Goal: Task Accomplishment & Management: Manage account settings

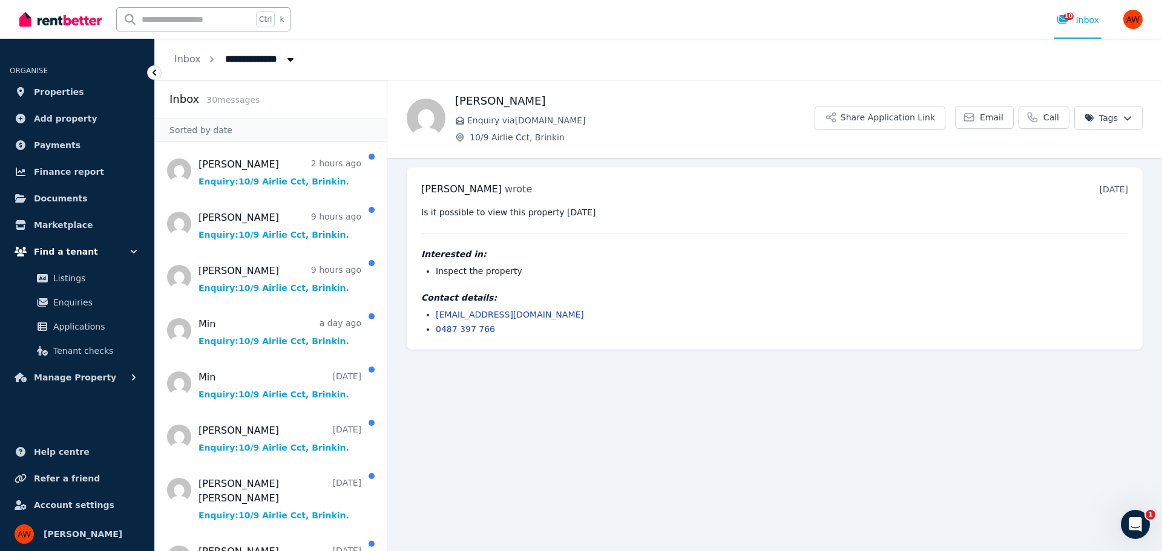
click at [118, 258] on button "Find a tenant" at bounding box center [77, 252] width 135 height 24
click at [128, 252] on icon "button" at bounding box center [134, 252] width 12 height 12
drag, startPoint x: 109, startPoint y: 376, endPoint x: 116, endPoint y: 377, distance: 6.8
click at [110, 376] on button "Manage Property" at bounding box center [77, 377] width 135 height 24
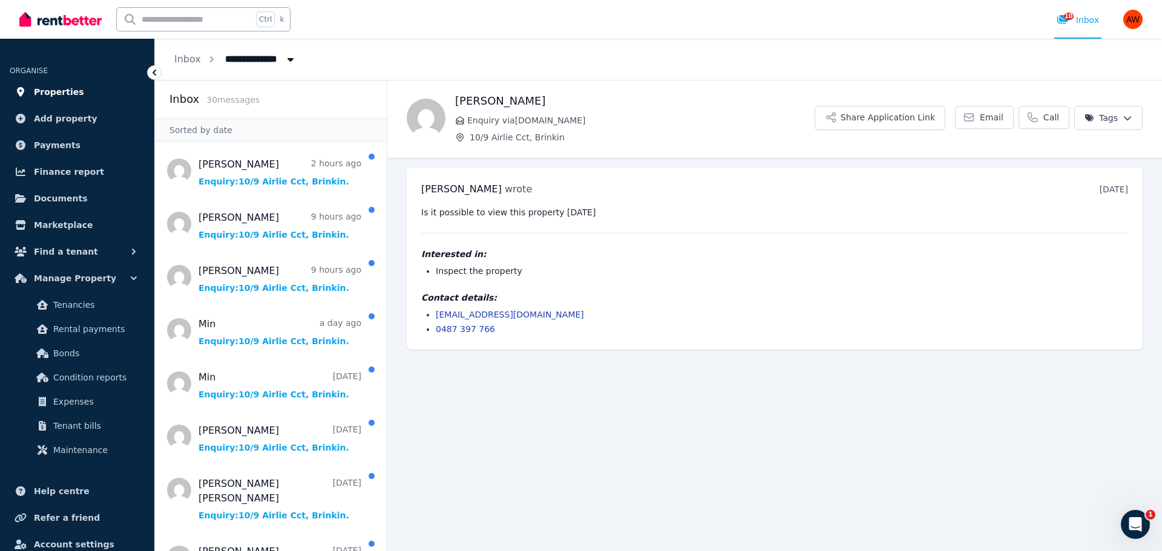
click at [71, 88] on span "Properties" at bounding box center [59, 92] width 50 height 15
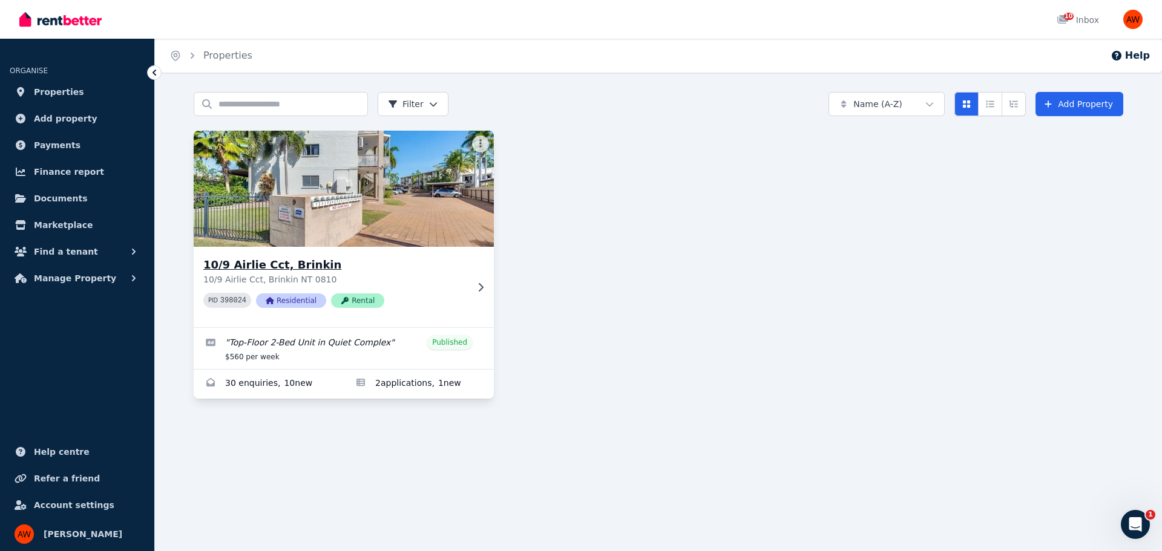
click at [467, 289] on div "10/9 Airlie Cct, Brinkin 10/9 Airlie Cct, Brinkin NT 0810 PID 398024 Residentia…" at bounding box center [344, 287] width 300 height 80
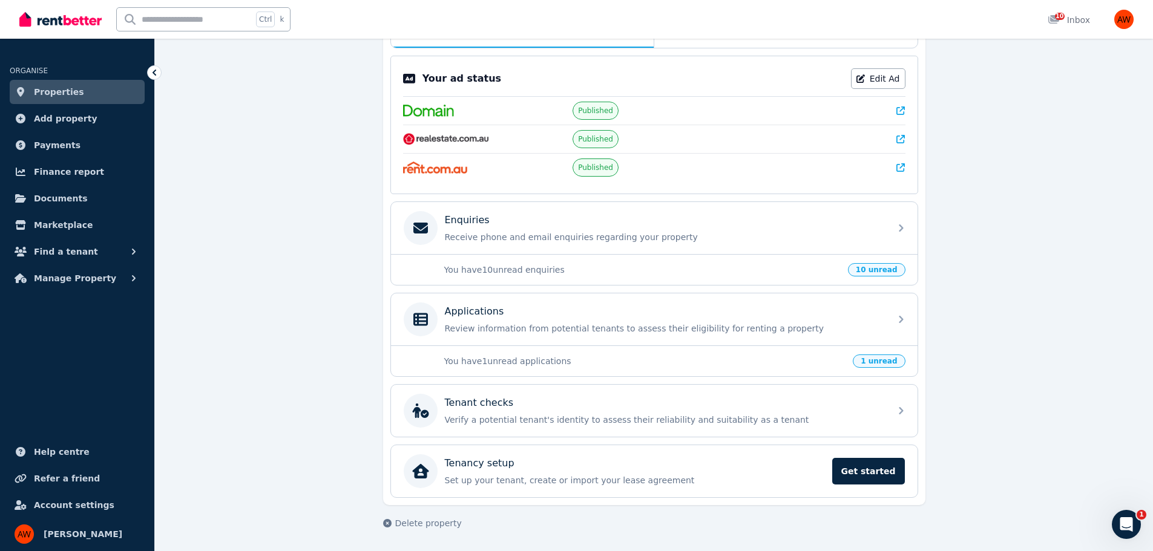
scroll to position [50, 0]
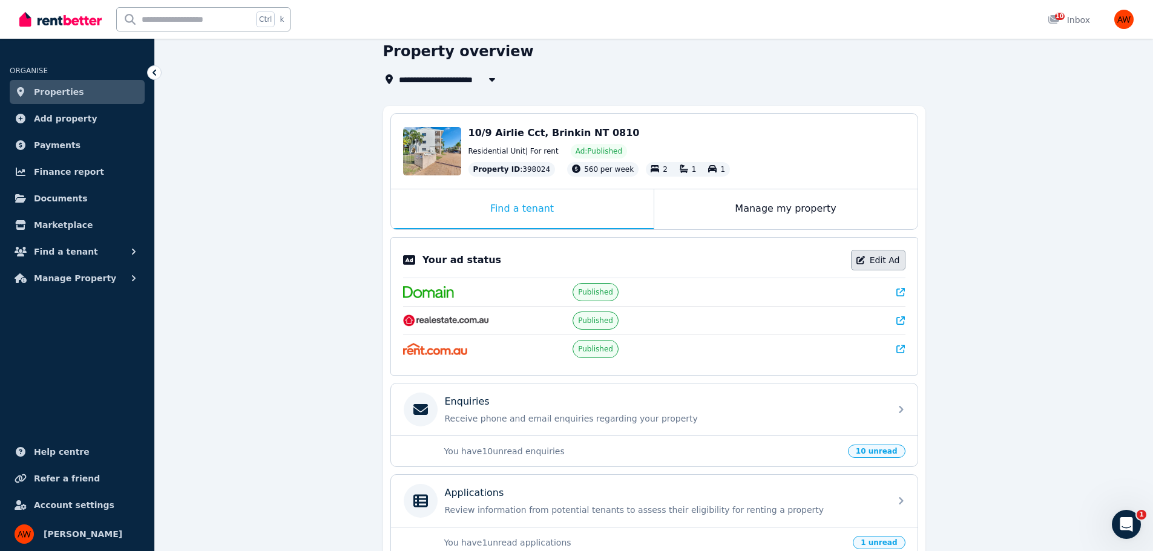
click at [893, 257] on link "Edit Ad" at bounding box center [878, 260] width 54 height 21
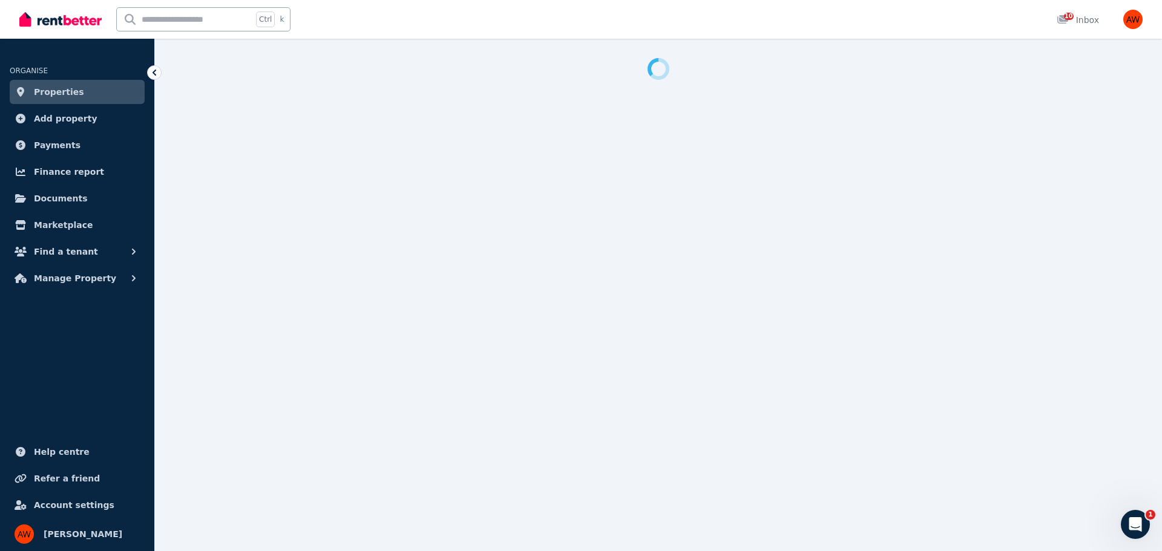
select select "**********"
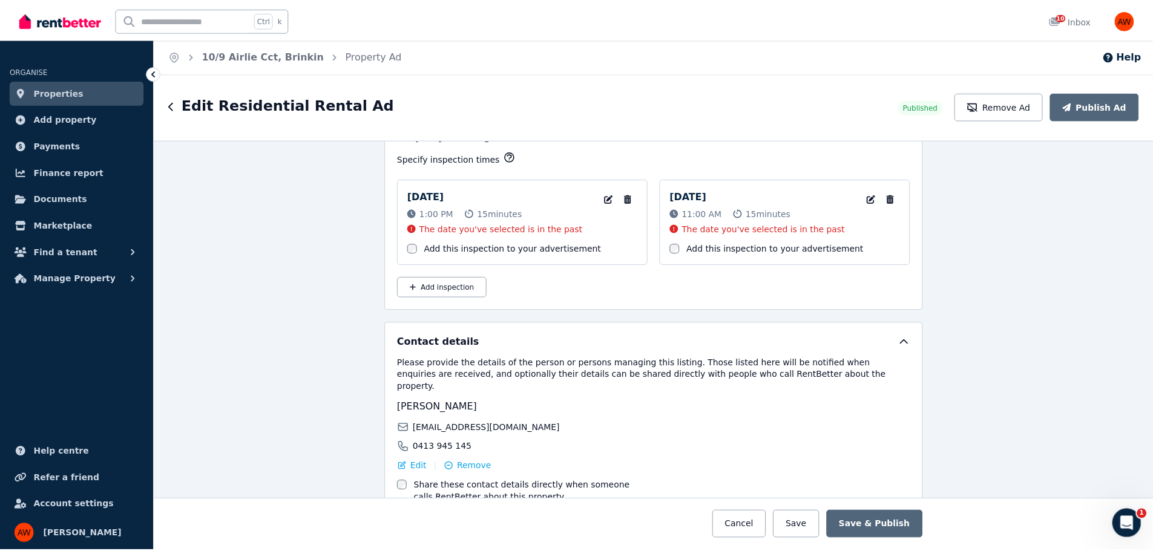
scroll to position [2036, 0]
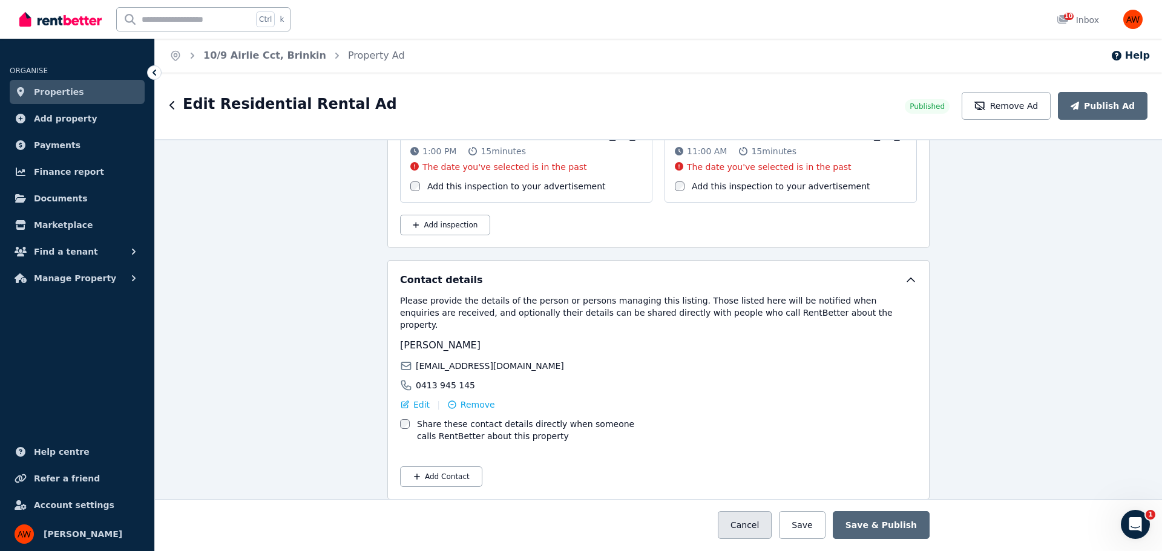
click at [765, 523] on button "Cancel" at bounding box center [745, 525] width 54 height 28
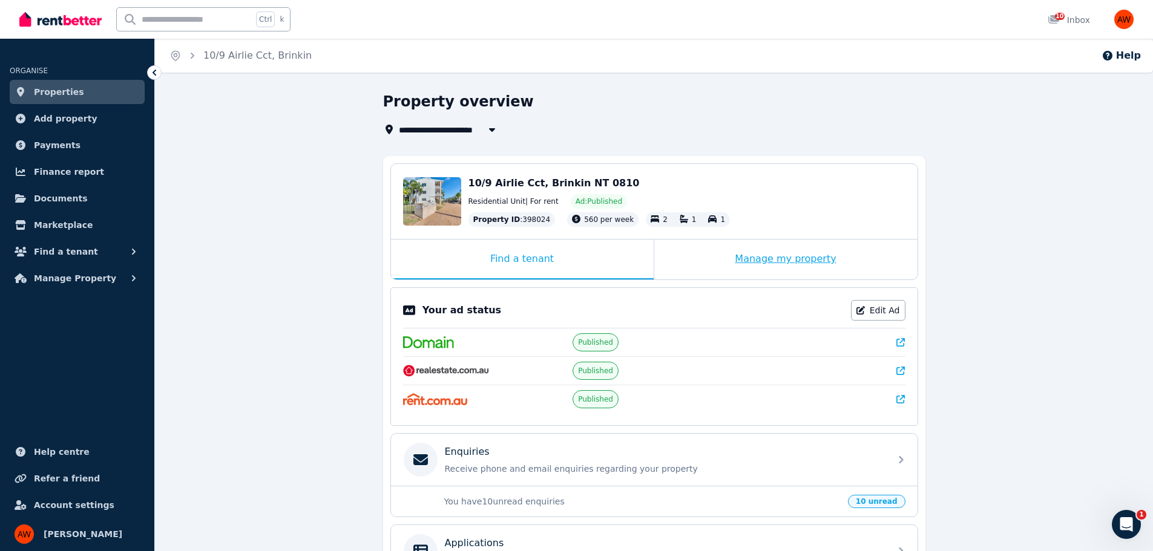
click at [836, 258] on div "Manage my property" at bounding box center [785, 260] width 263 height 40
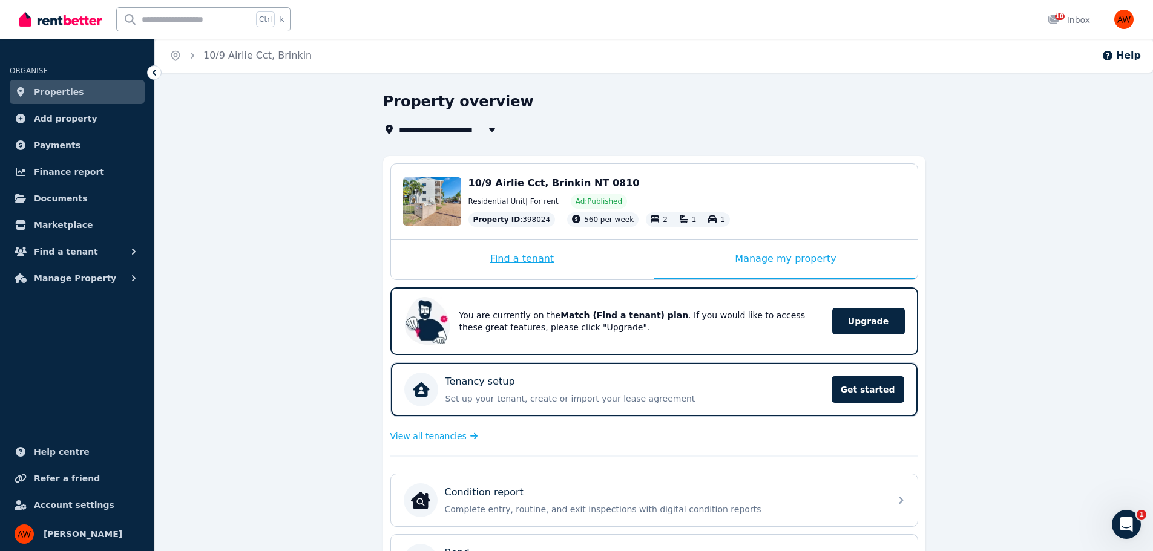
click at [531, 270] on div "Find a tenant" at bounding box center [522, 260] width 263 height 40
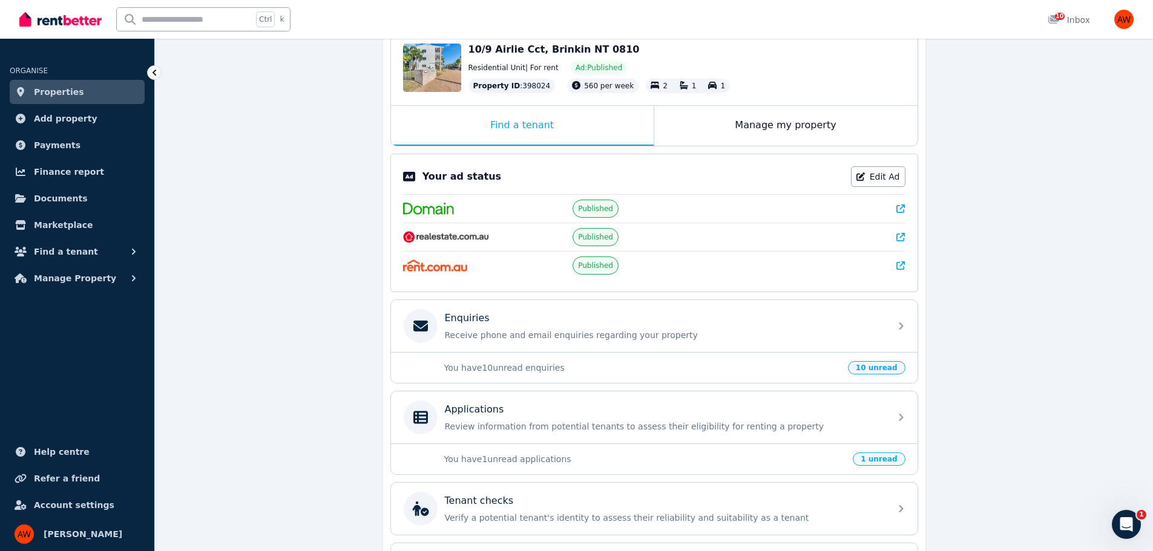
scroll to position [50, 0]
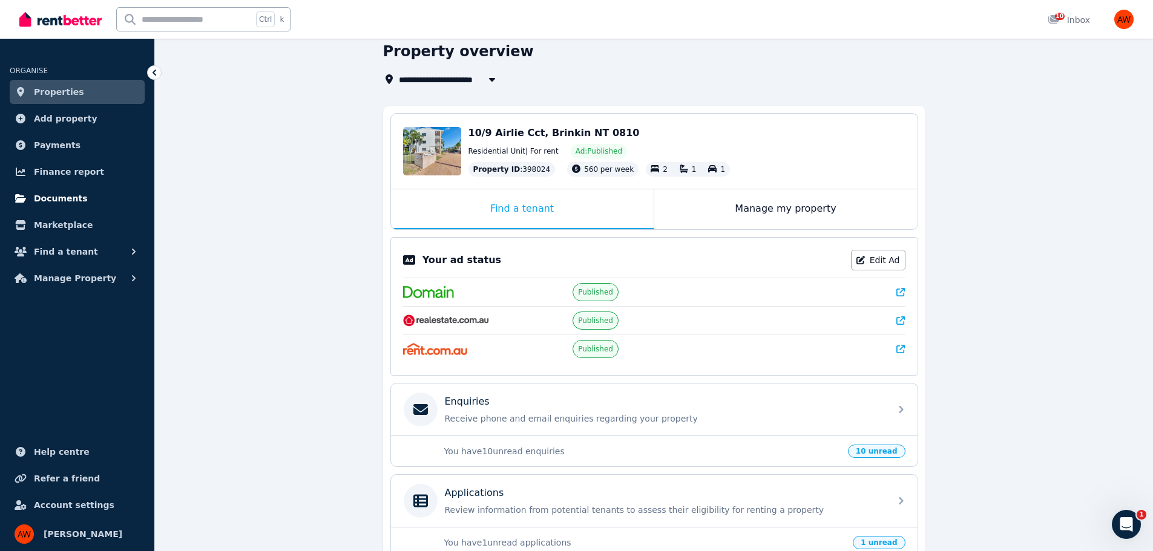
click at [69, 199] on span "Documents" at bounding box center [61, 198] width 54 height 15
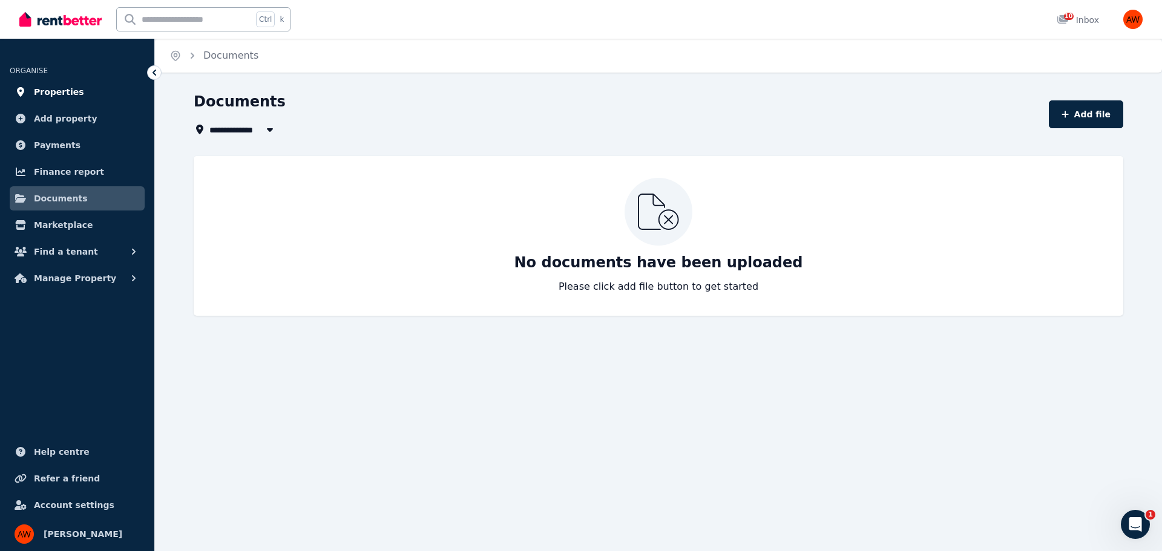
click at [90, 90] on link "Properties" at bounding box center [77, 92] width 135 height 24
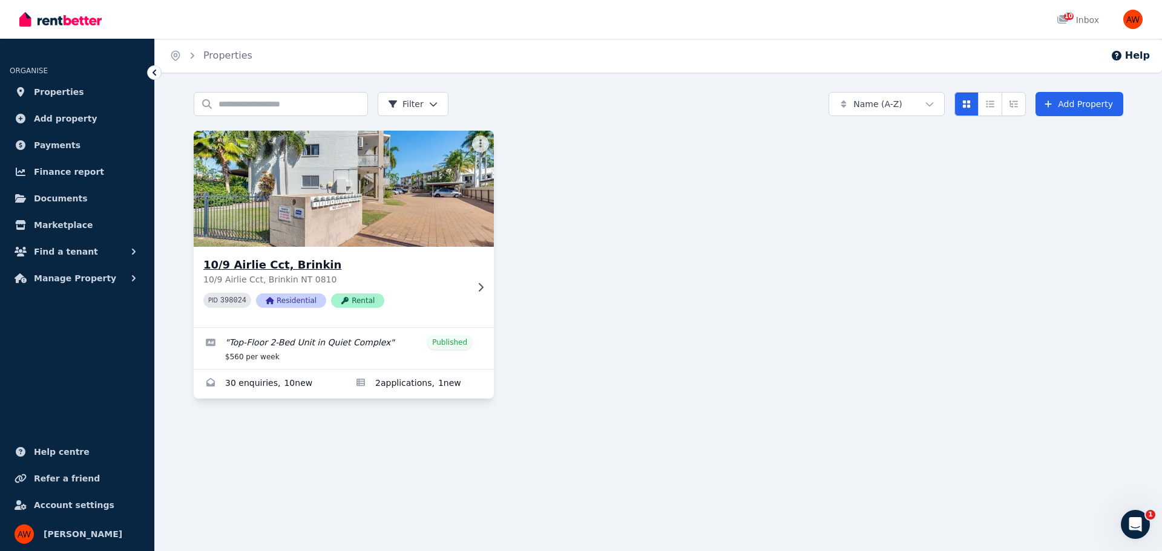
click at [430, 280] on p "10/9 Airlie Cct, Brinkin NT 0810" at bounding box center [335, 279] width 264 height 12
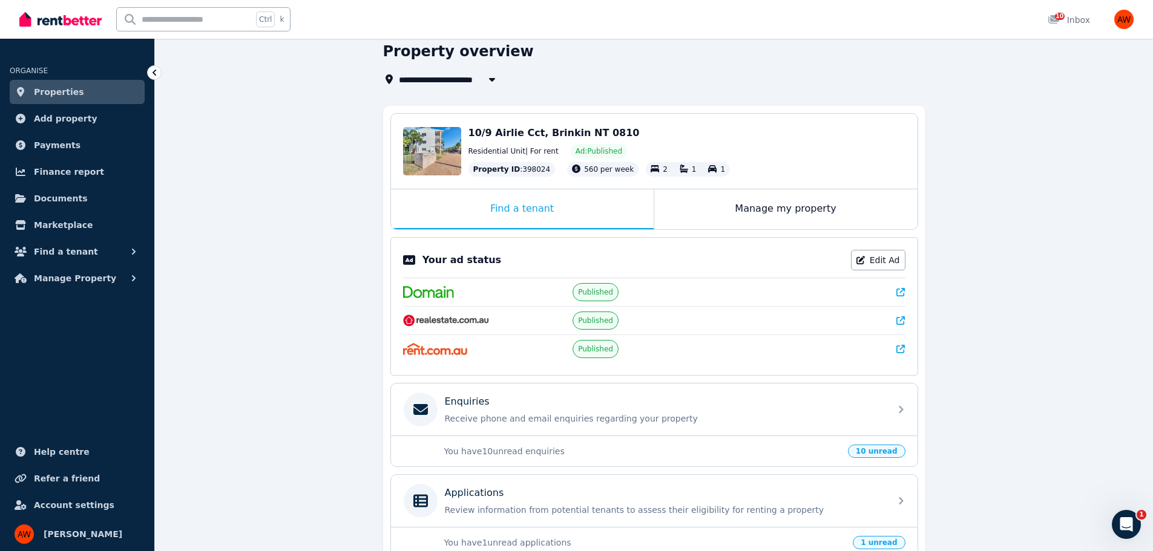
scroll to position [232, 0]
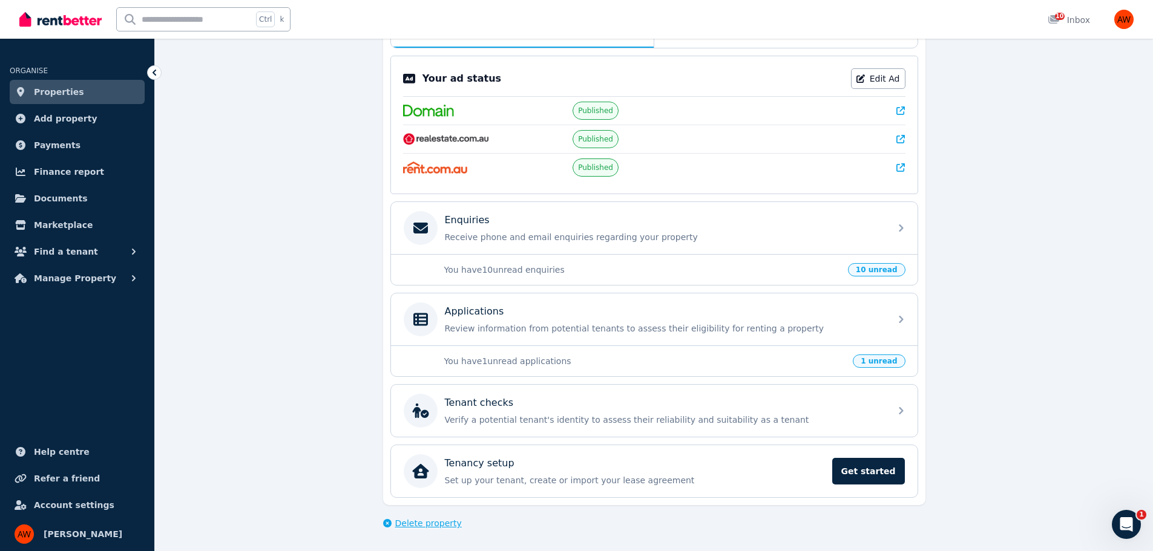
click at [426, 523] on span "Delete property" at bounding box center [428, 523] width 67 height 12
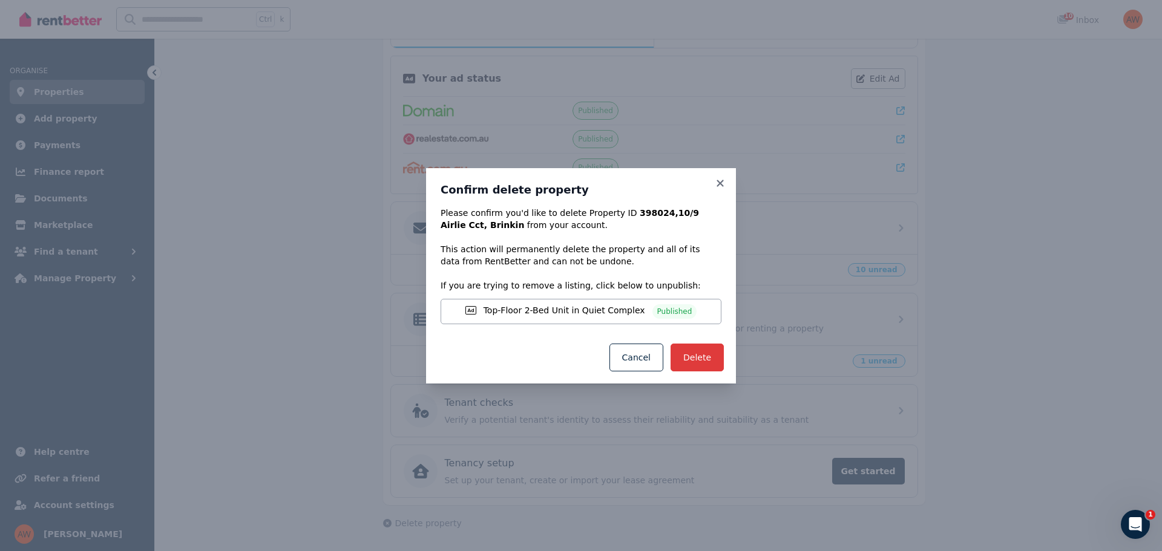
click at [692, 348] on button "Delete" at bounding box center [696, 358] width 53 height 28
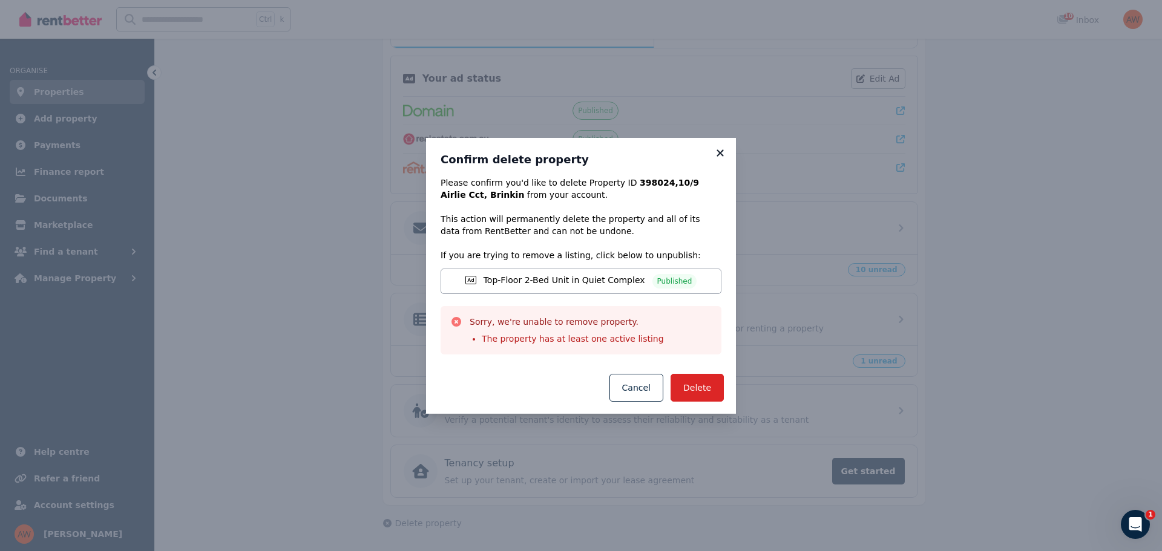
click at [720, 148] on icon at bounding box center [720, 153] width 12 height 11
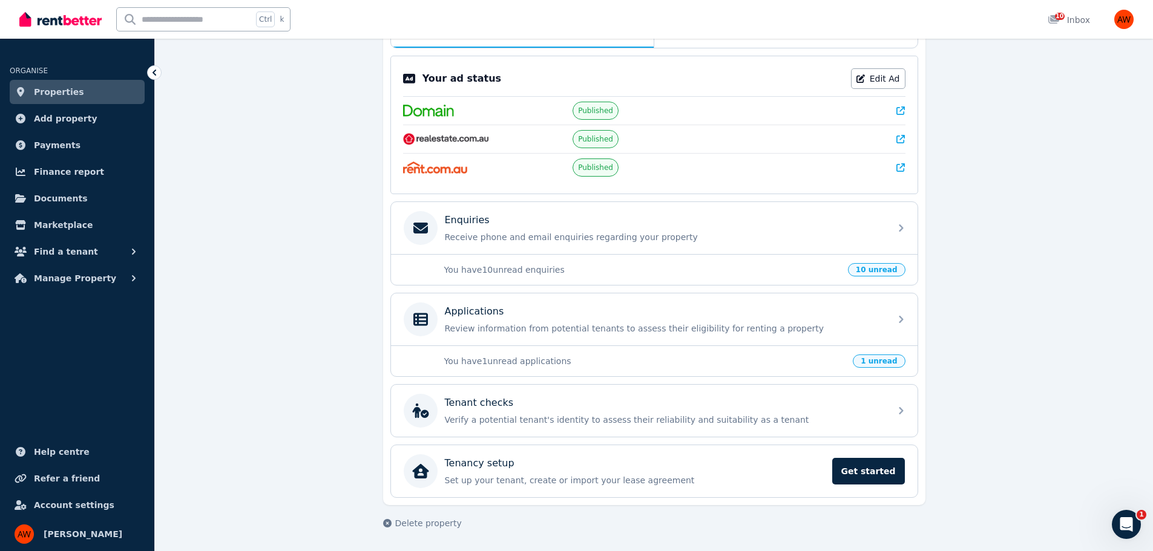
click at [897, 107] on icon at bounding box center [900, 110] width 8 height 8
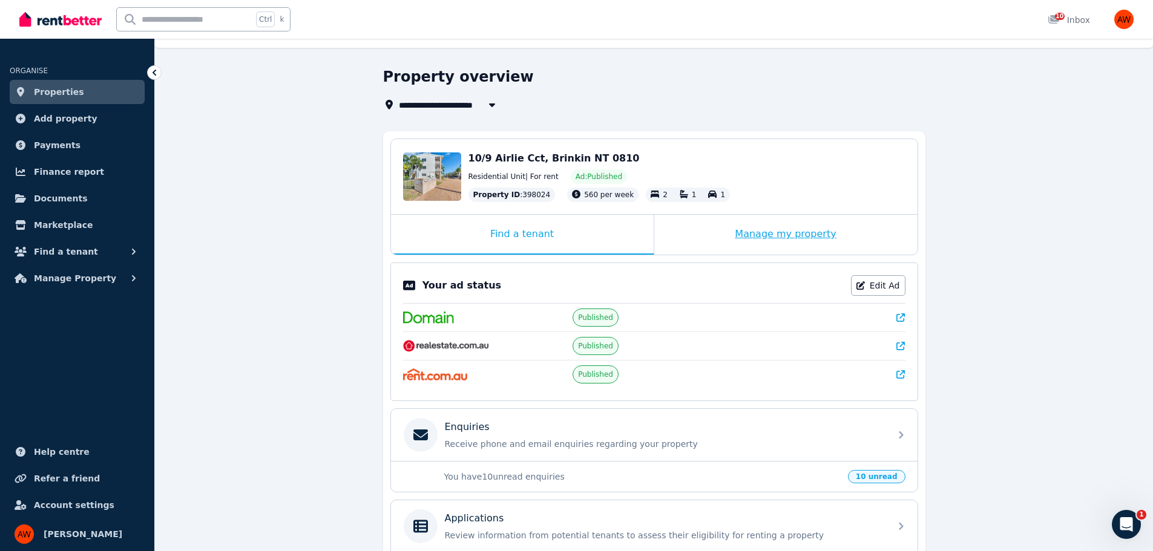
scroll to position [0, 0]
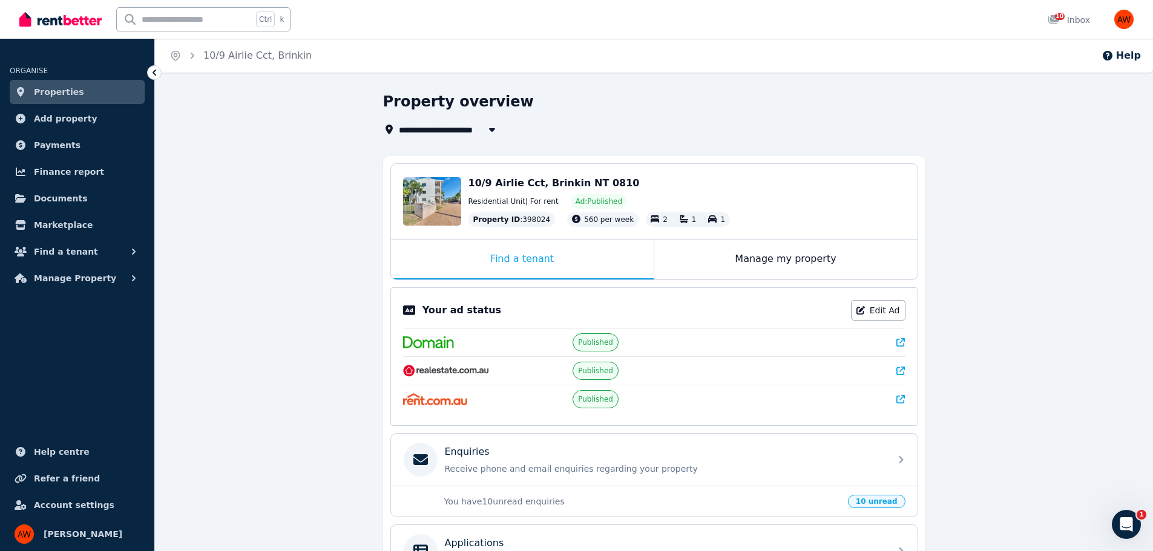
click at [592, 201] on span "Ad: Published" at bounding box center [598, 202] width 47 height 10
click at [886, 312] on link "Edit Ad" at bounding box center [878, 310] width 54 height 21
select select "**********"
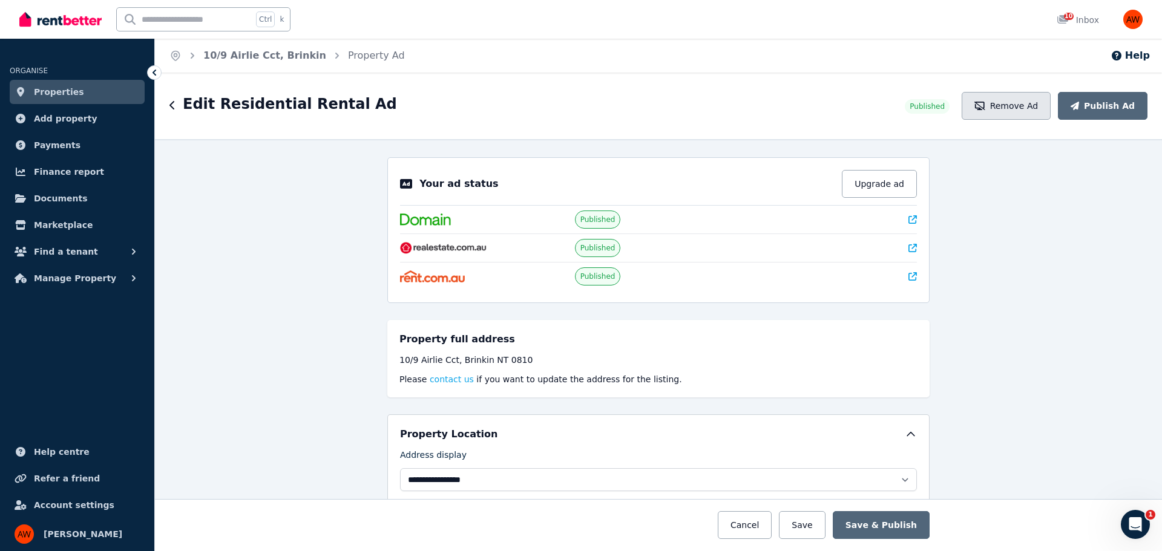
click at [1039, 118] on button "Remove Ad" at bounding box center [1005, 106] width 89 height 28
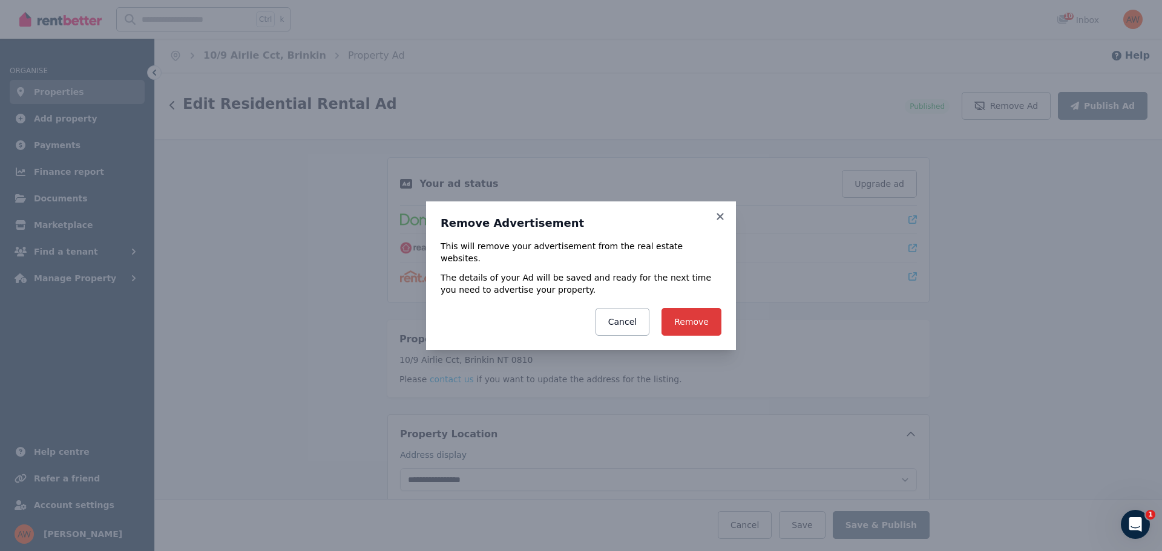
click at [673, 319] on button "Remove" at bounding box center [691, 322] width 60 height 28
